Goal: Task Accomplishment & Management: Manage account settings

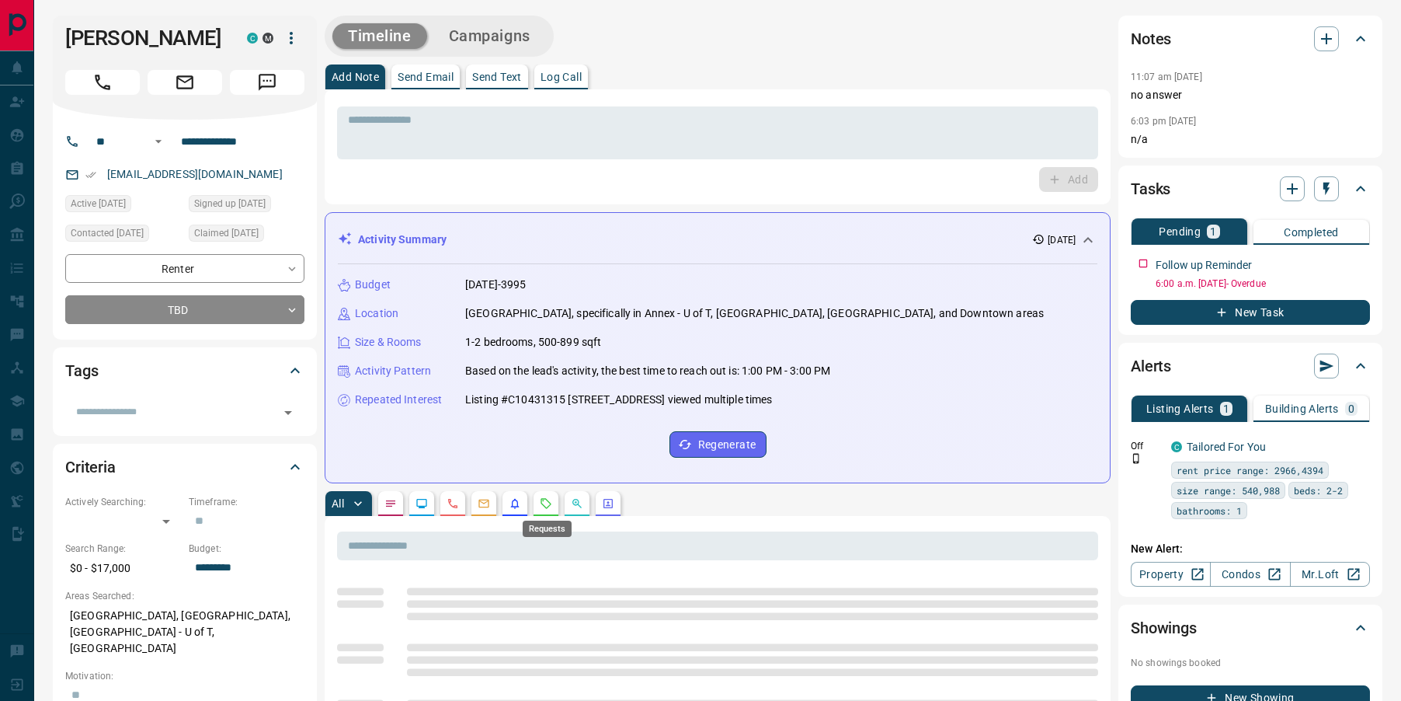
click at [547, 502] on icon "Requests" at bounding box center [546, 503] width 12 height 12
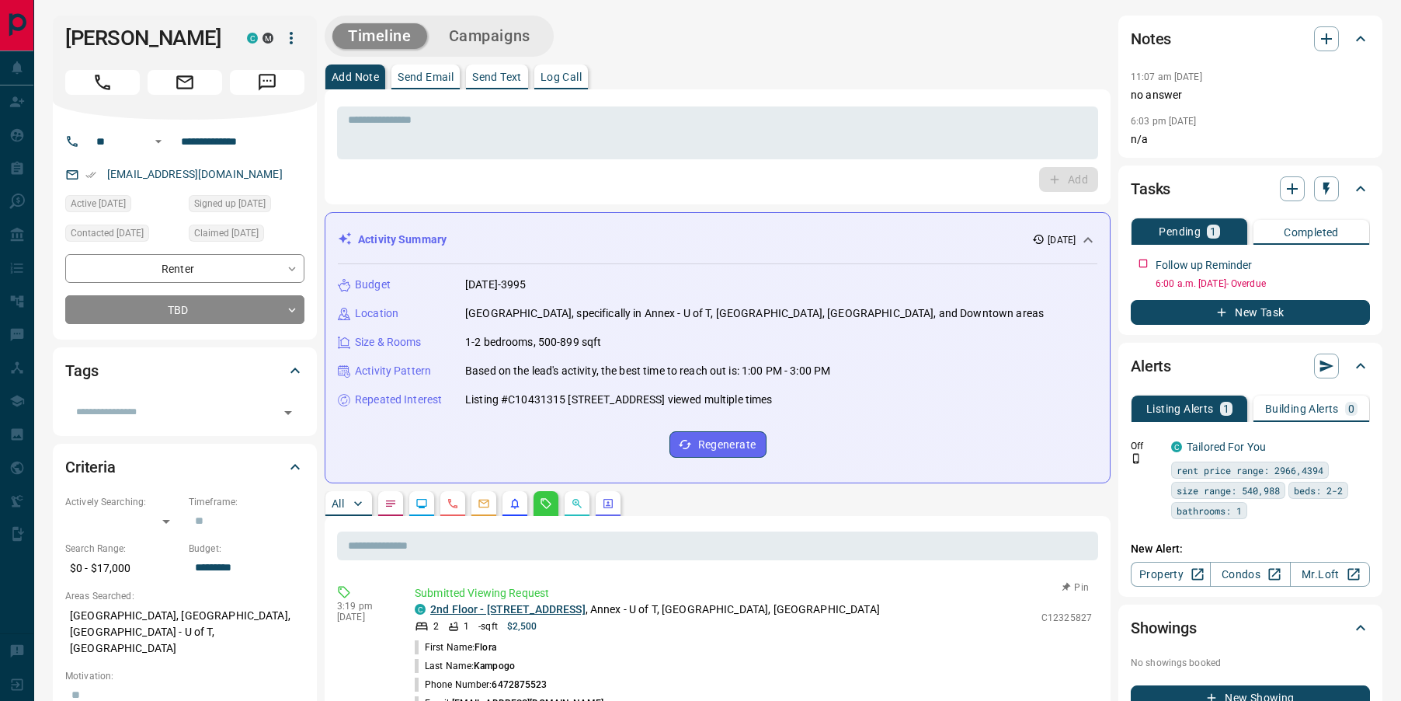
click at [531, 610] on link "2nd Floor - [STREET_ADDRESS]" at bounding box center [507, 609] width 155 height 12
click at [338, 501] on p "All" at bounding box center [338, 503] width 12 height 11
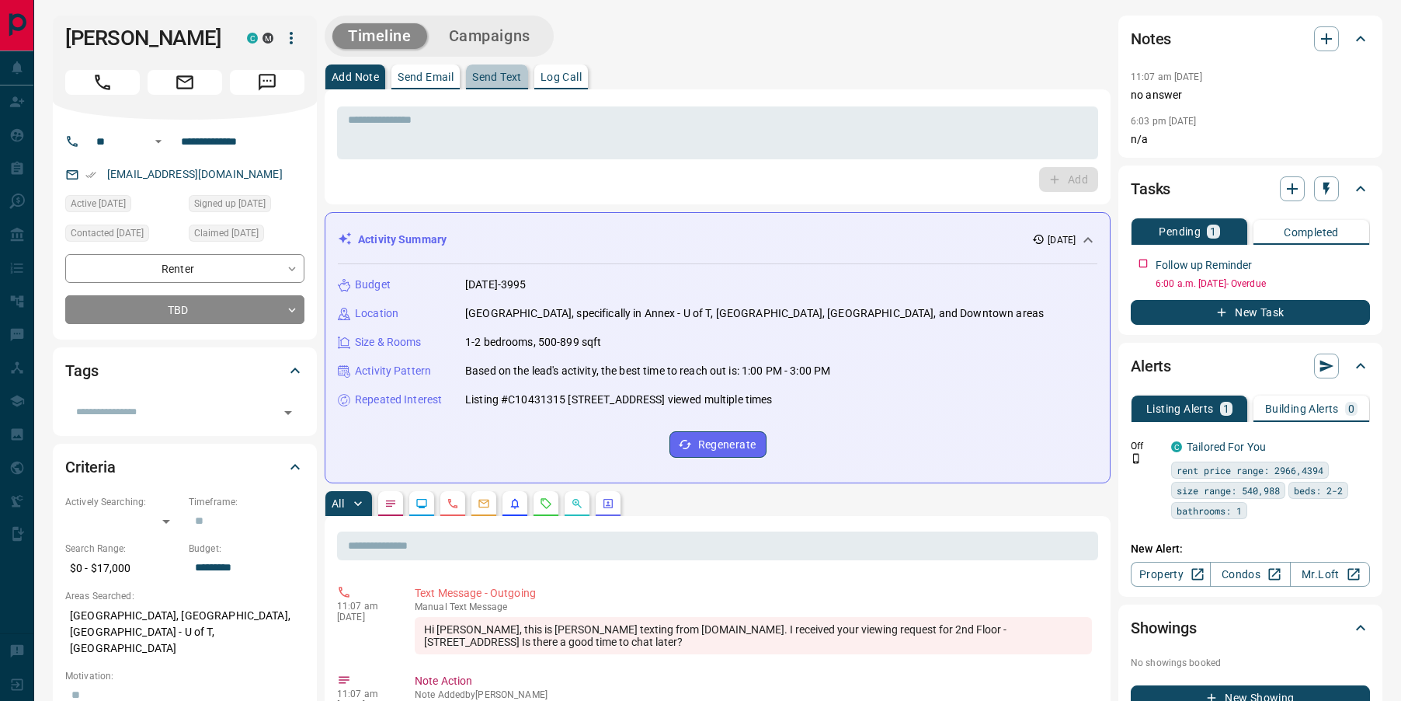
click at [490, 78] on p "Send Text" at bounding box center [497, 76] width 50 height 11
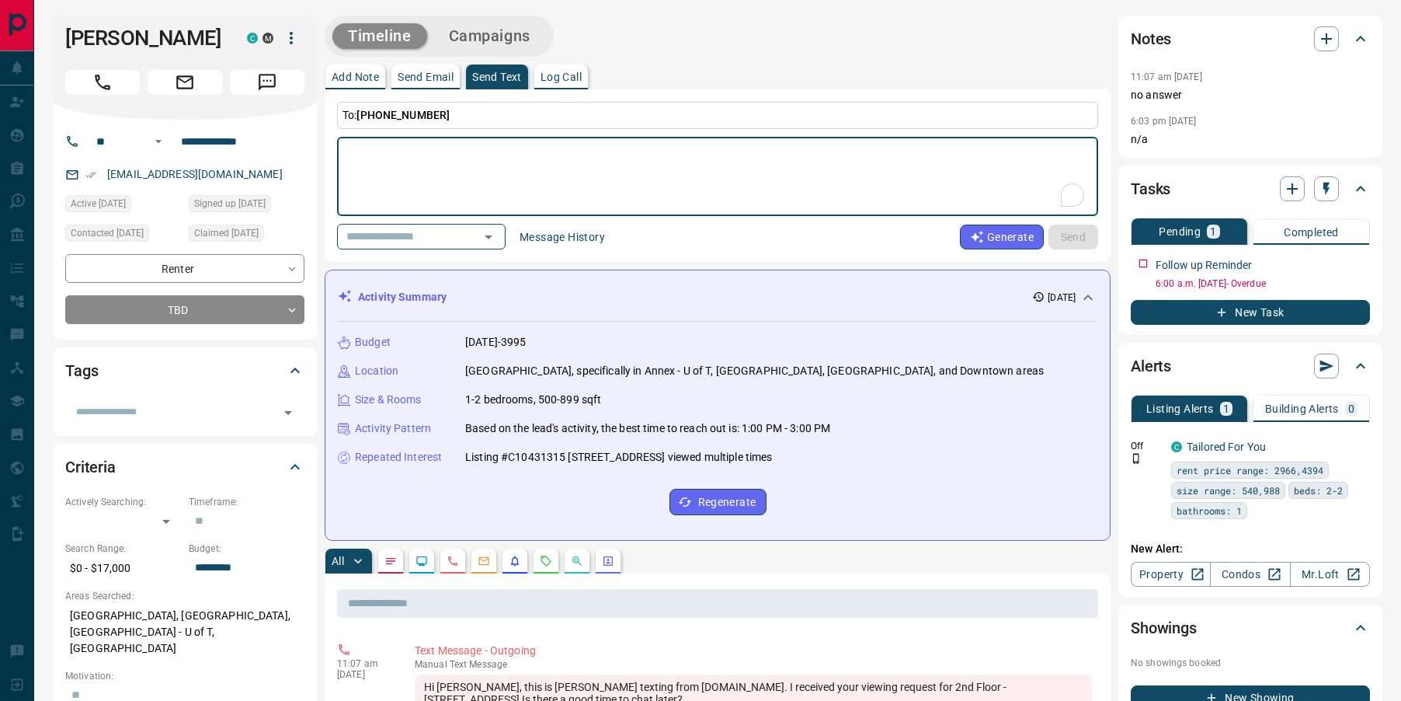
click at [551, 240] on button "Message History" at bounding box center [562, 236] width 104 height 25
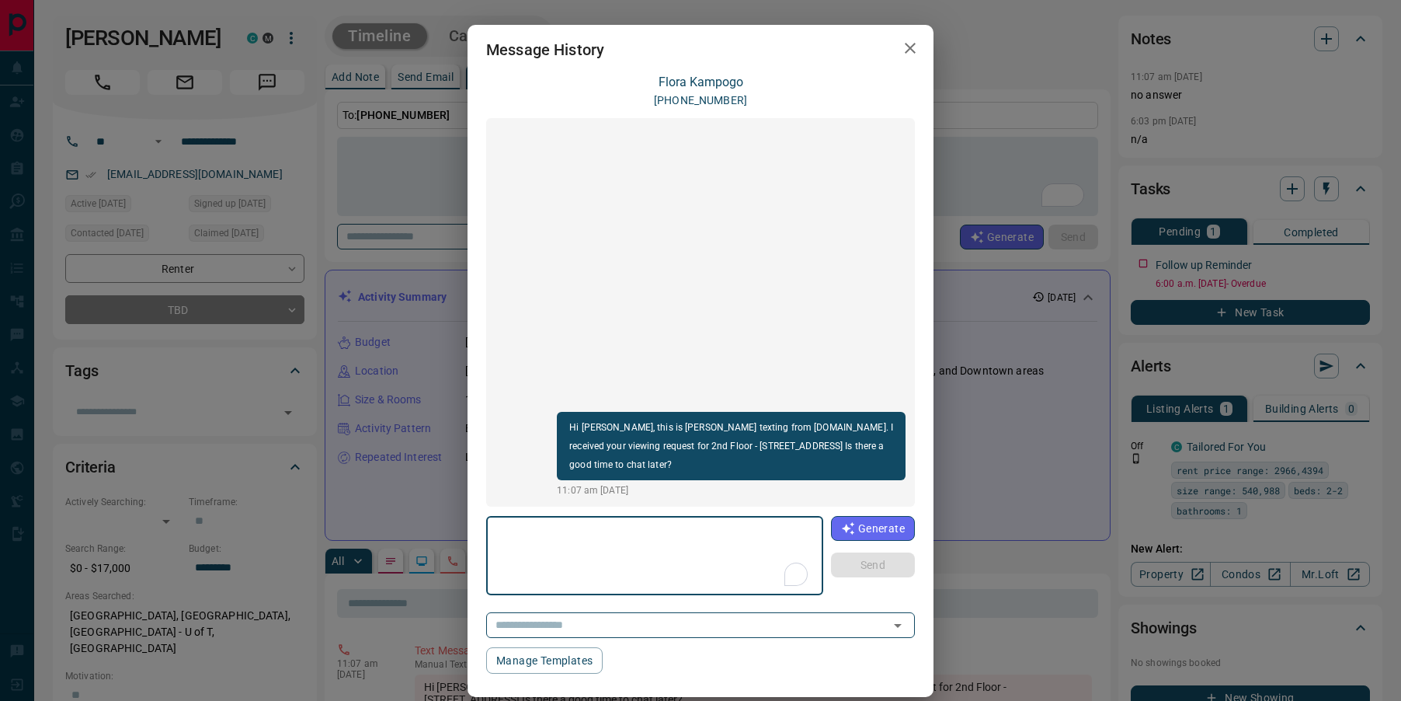
click at [909, 45] on icon "button" at bounding box center [910, 48] width 19 height 19
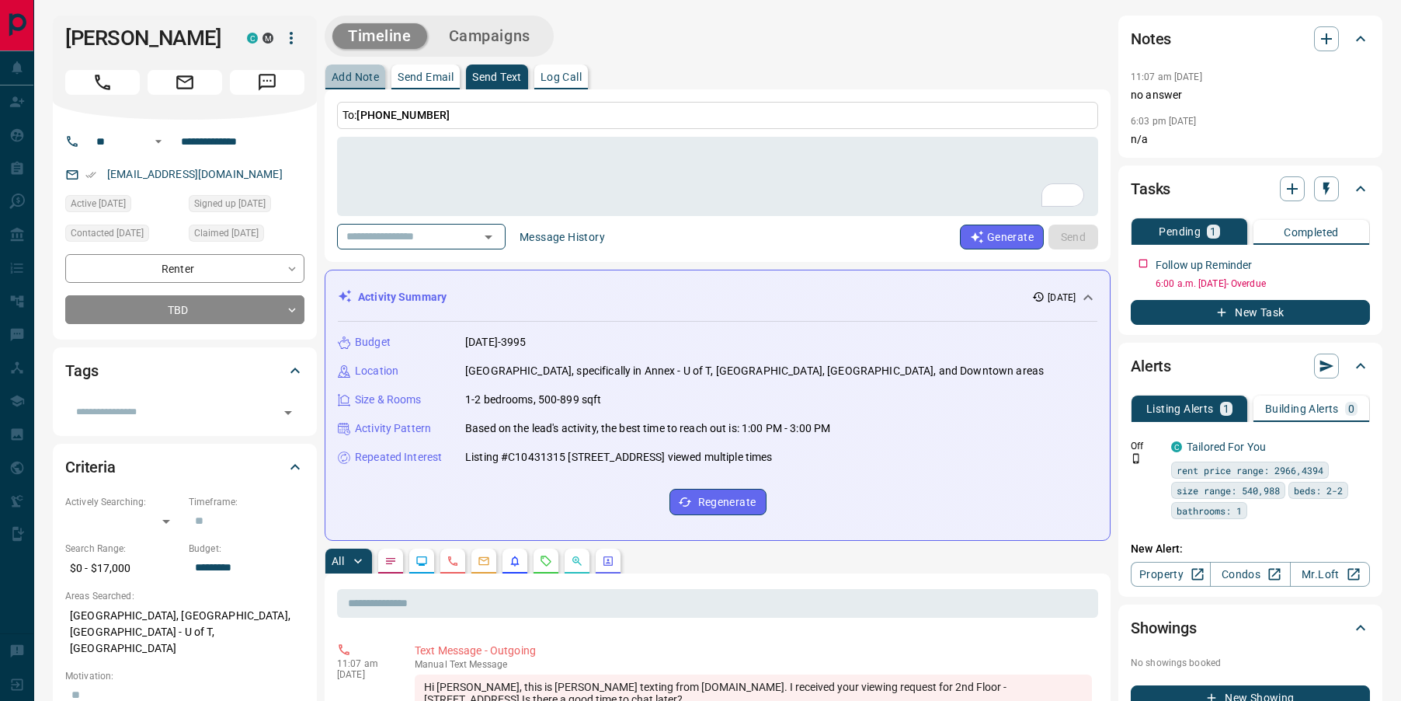
click at [349, 78] on p "Add Note" at bounding box center [355, 76] width 47 height 11
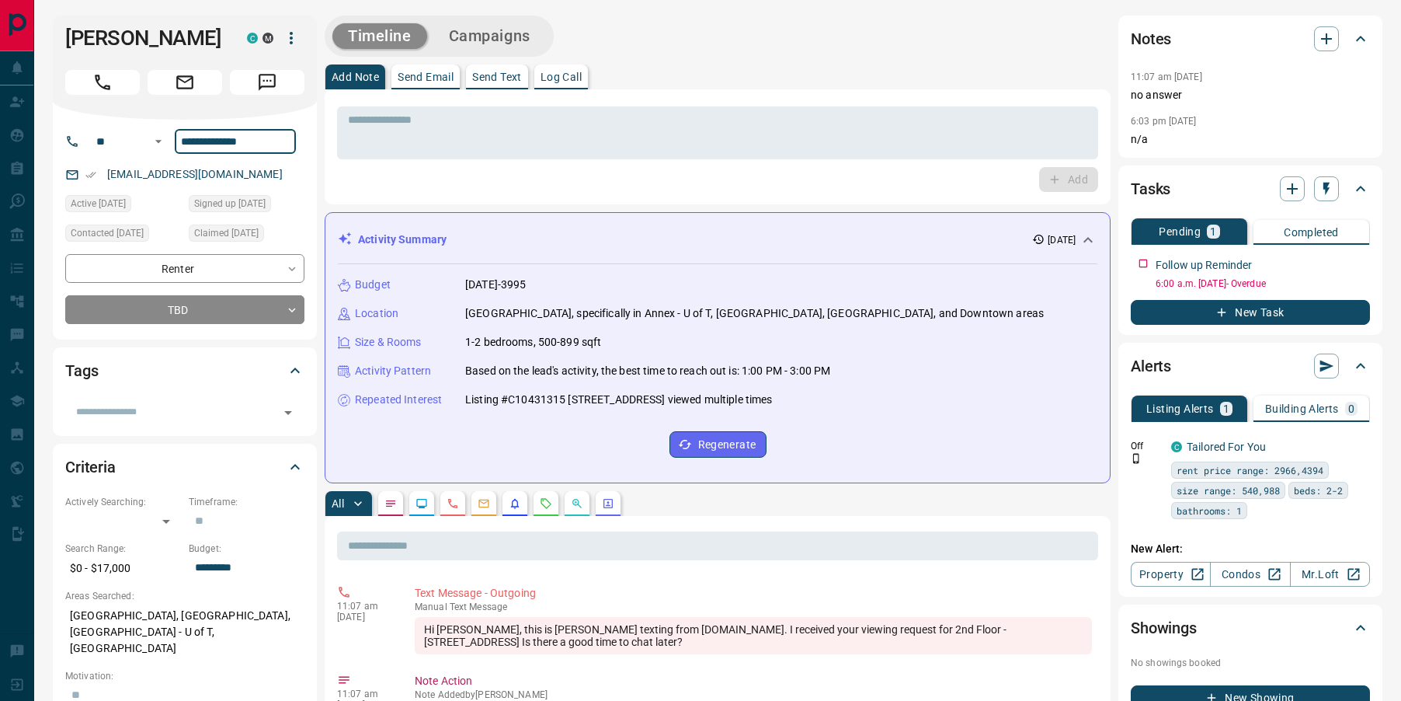
drag, startPoint x: 283, startPoint y: 142, endPoint x: 175, endPoint y: 145, distance: 108.0
click at [175, 145] on input "**********" at bounding box center [235, 141] width 121 height 25
click at [395, 123] on textarea at bounding box center [717, 133] width 739 height 40
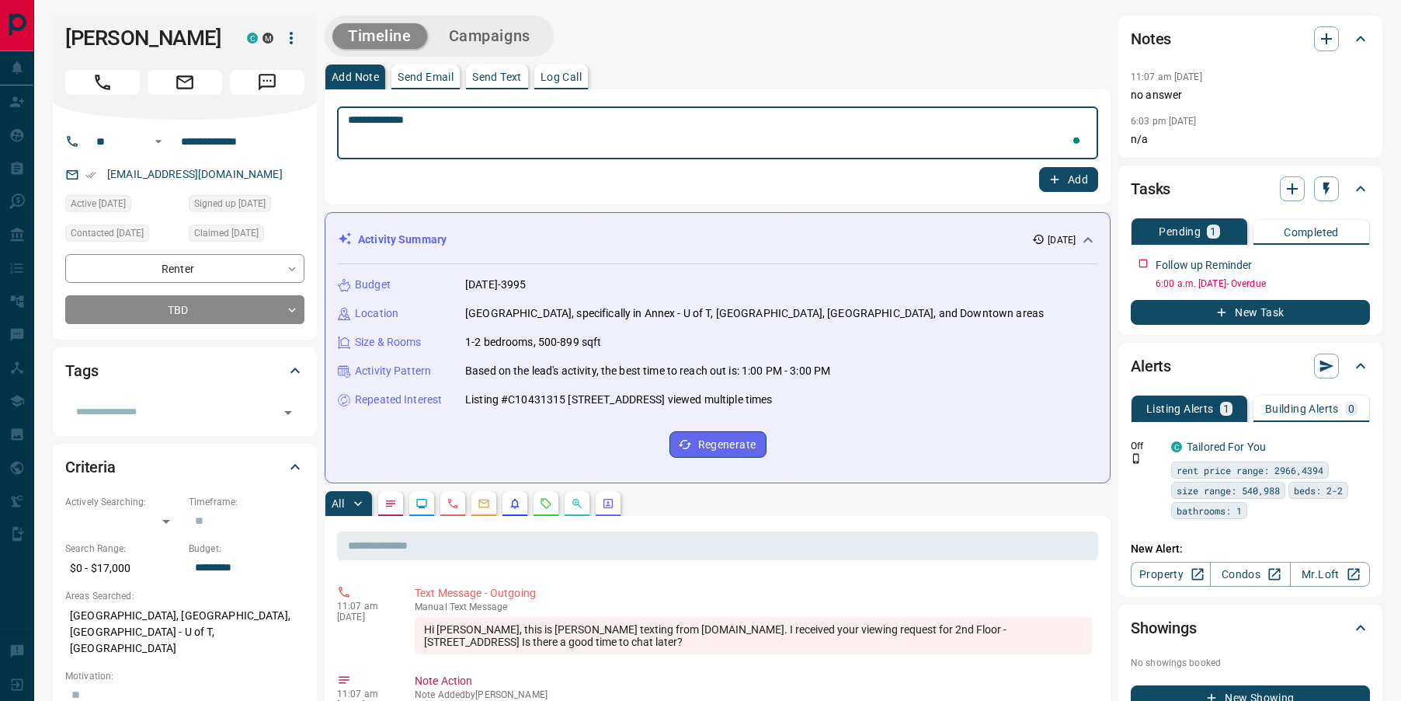
paste textarea "**********"
type textarea "**********"
click at [1087, 181] on button "Add" at bounding box center [1068, 179] width 59 height 25
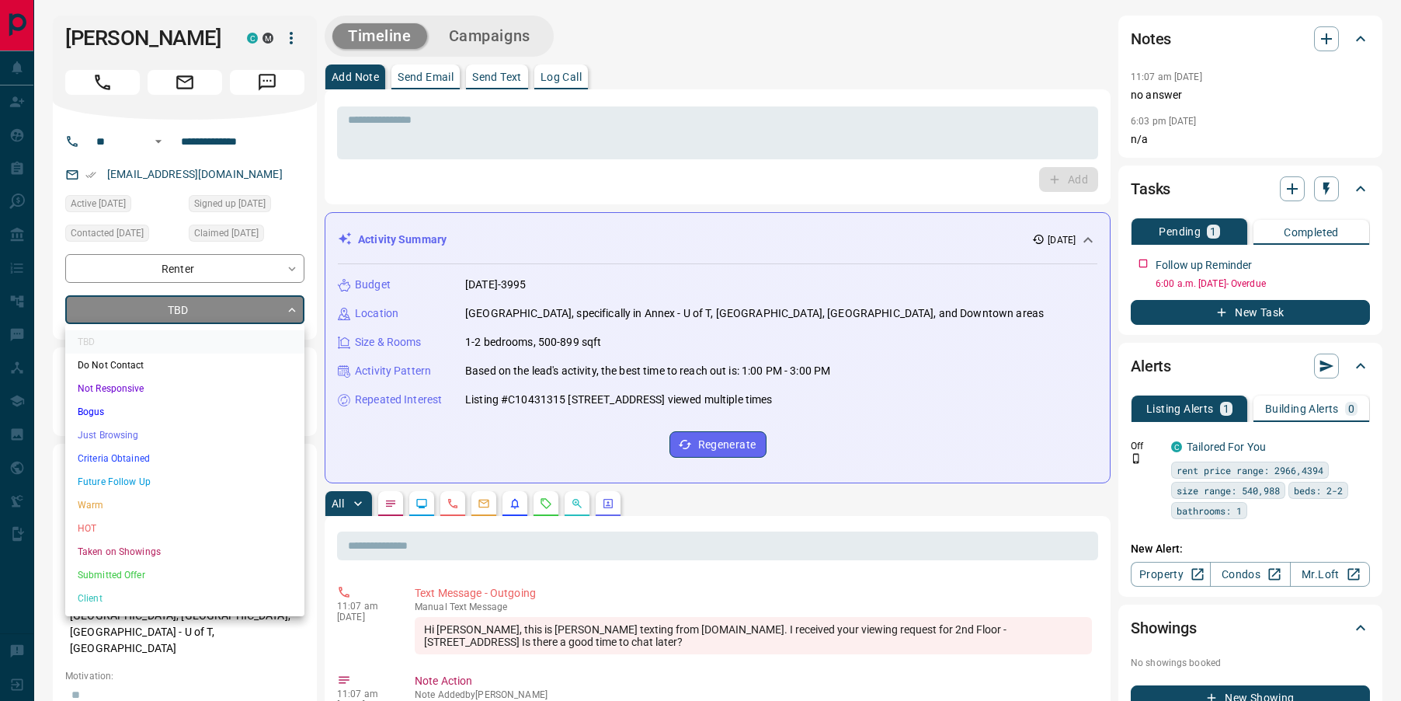
click at [141, 411] on li "Bogus" at bounding box center [184, 411] width 239 height 23
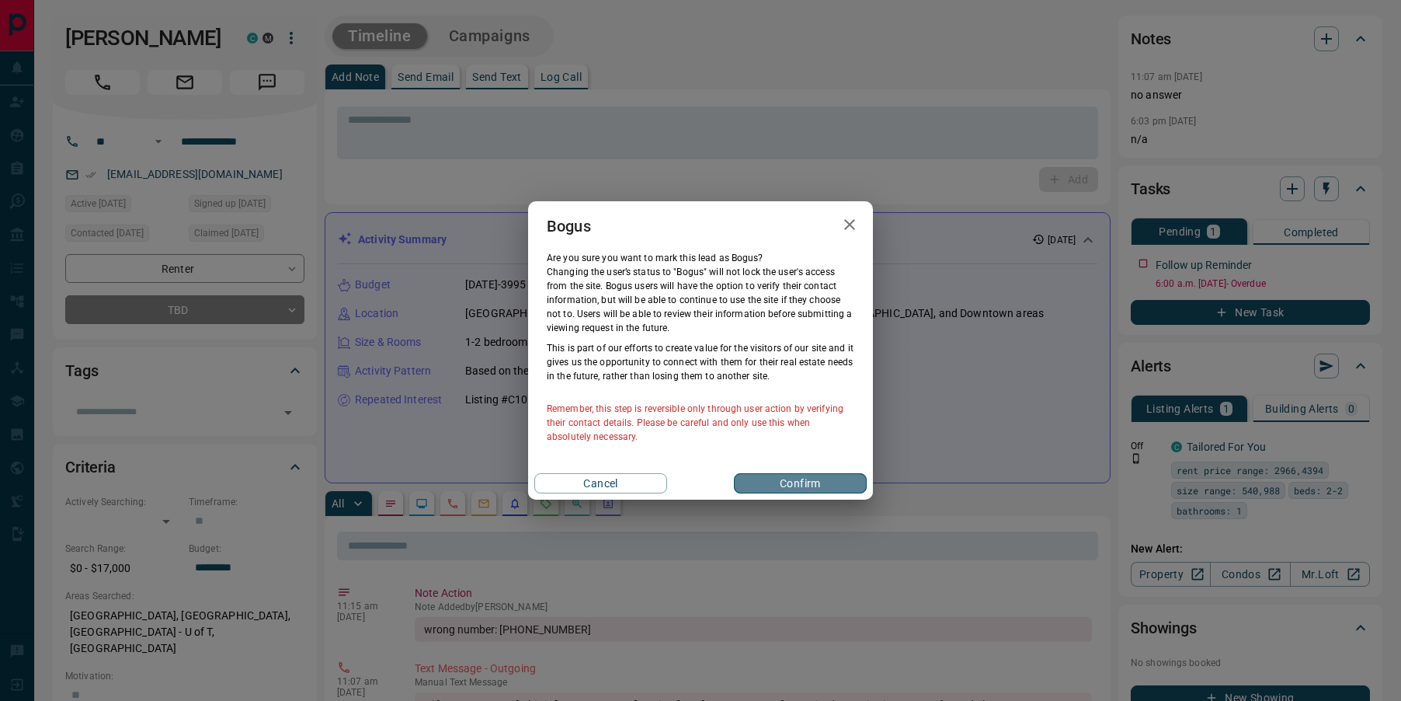
click at [777, 482] on button "Confirm" at bounding box center [800, 483] width 133 height 20
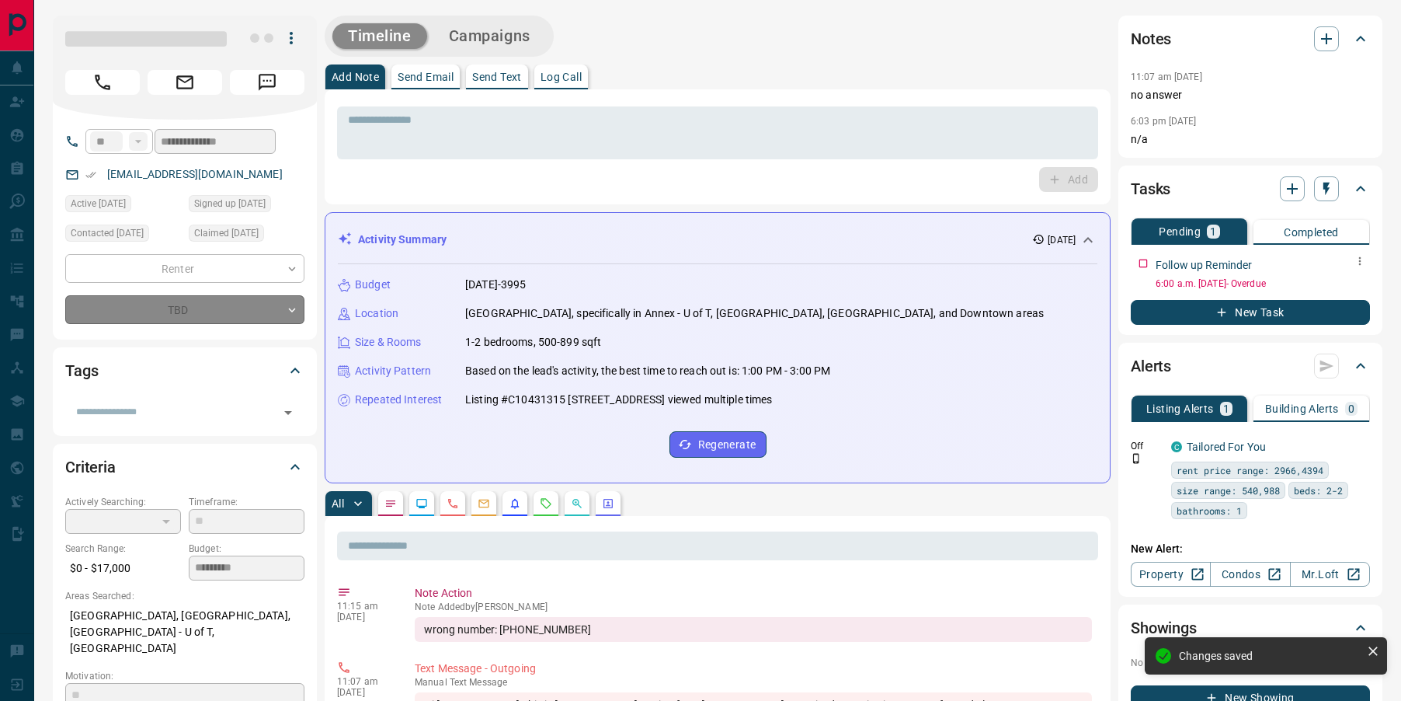
type input "**********"
type input "*"
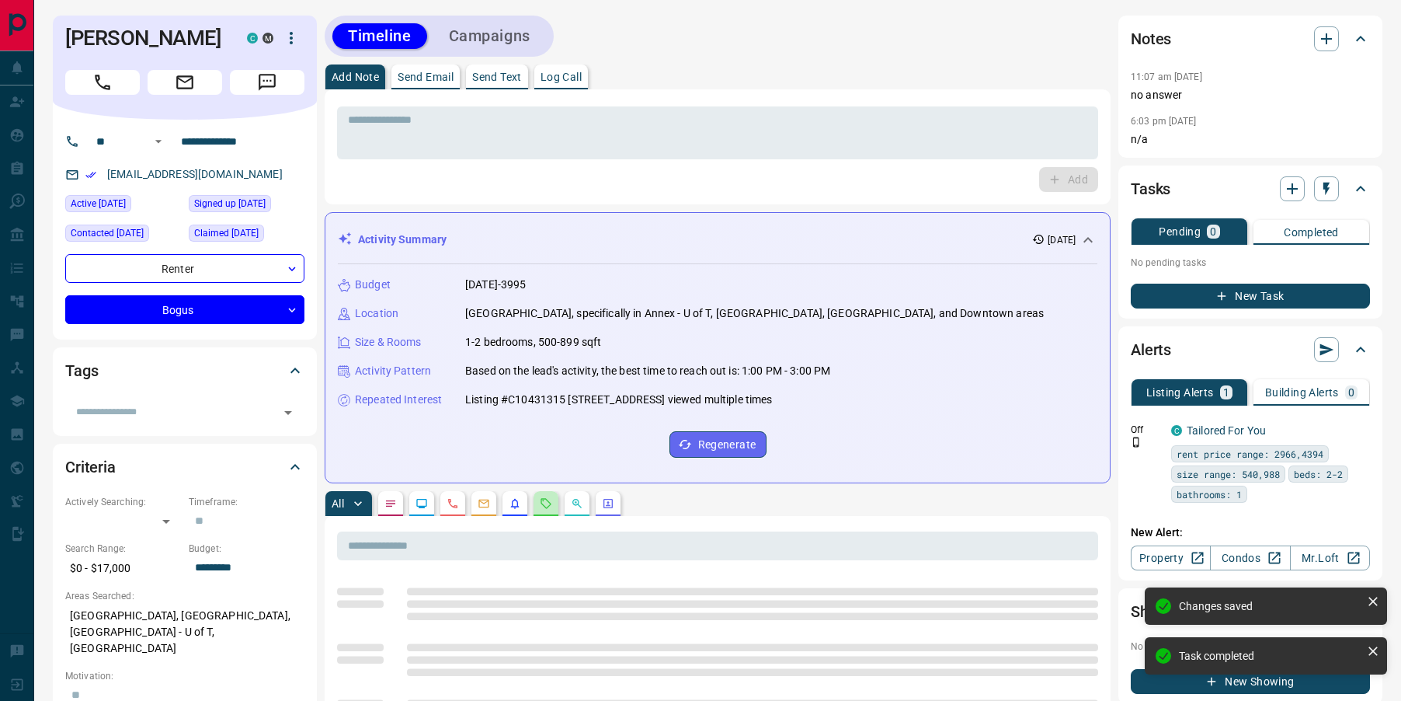
click at [544, 499] on icon "Requests" at bounding box center [546, 503] width 12 height 12
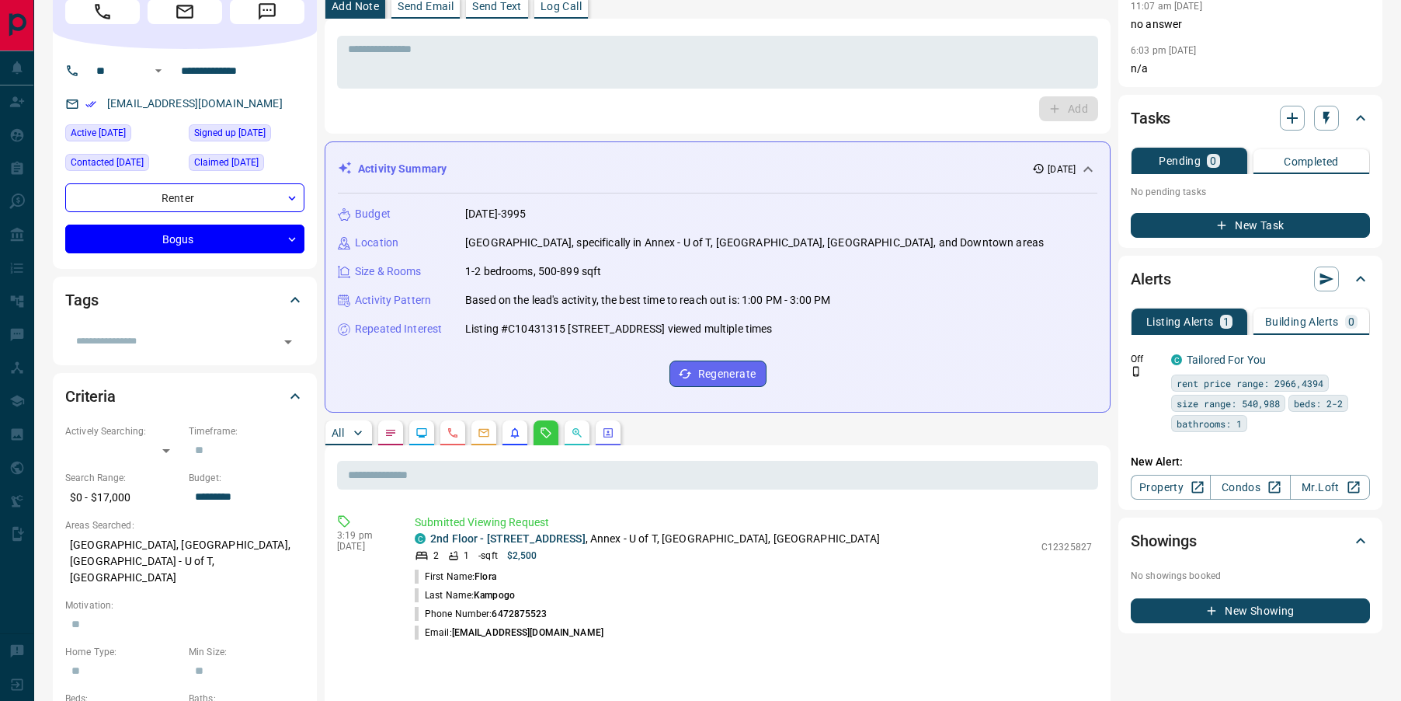
scroll to position [72, 0]
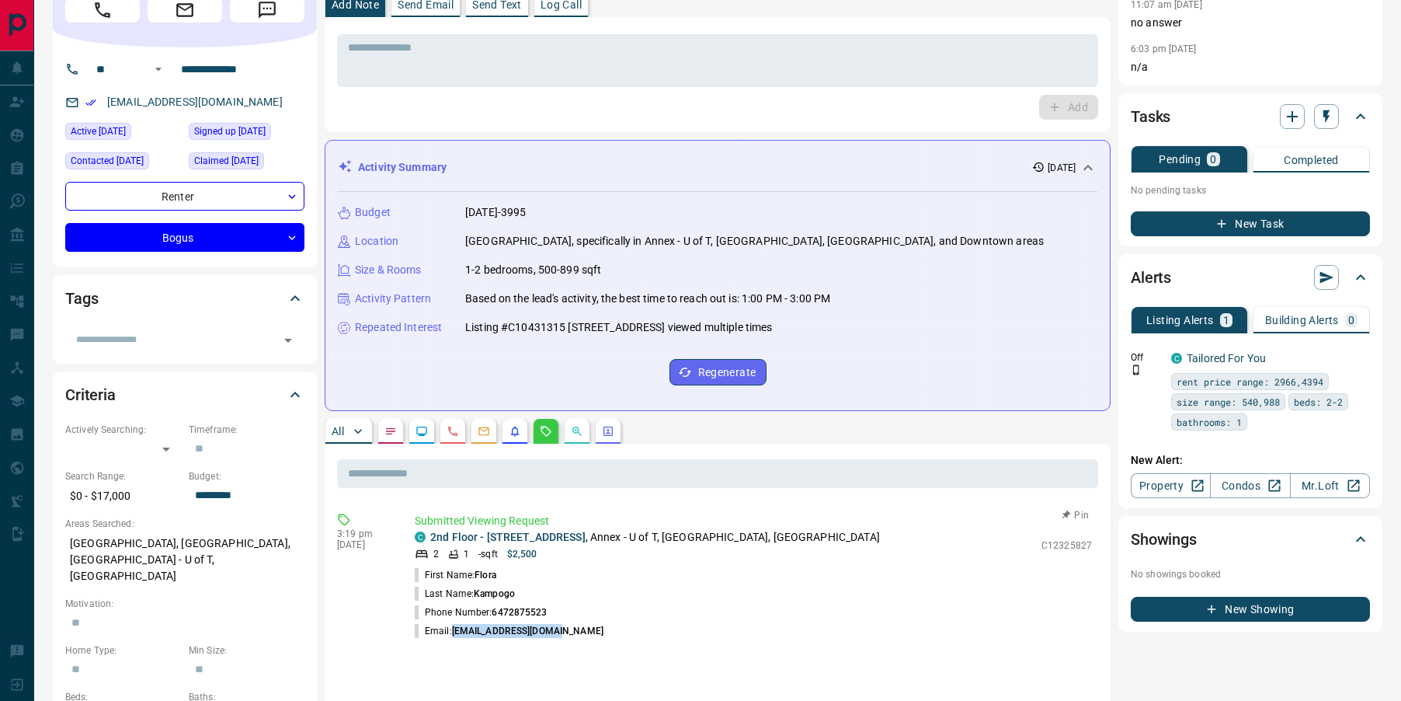
drag, startPoint x: 566, startPoint y: 631, endPoint x: 455, endPoint y: 631, distance: 111.1
click at [455, 631] on li "Email: [EMAIL_ADDRESS][DOMAIN_NAME]" at bounding box center [753, 630] width 677 height 19
copy span "[EMAIL_ADDRESS][DOMAIN_NAME]"
